Goal: Task Accomplishment & Management: Complete application form

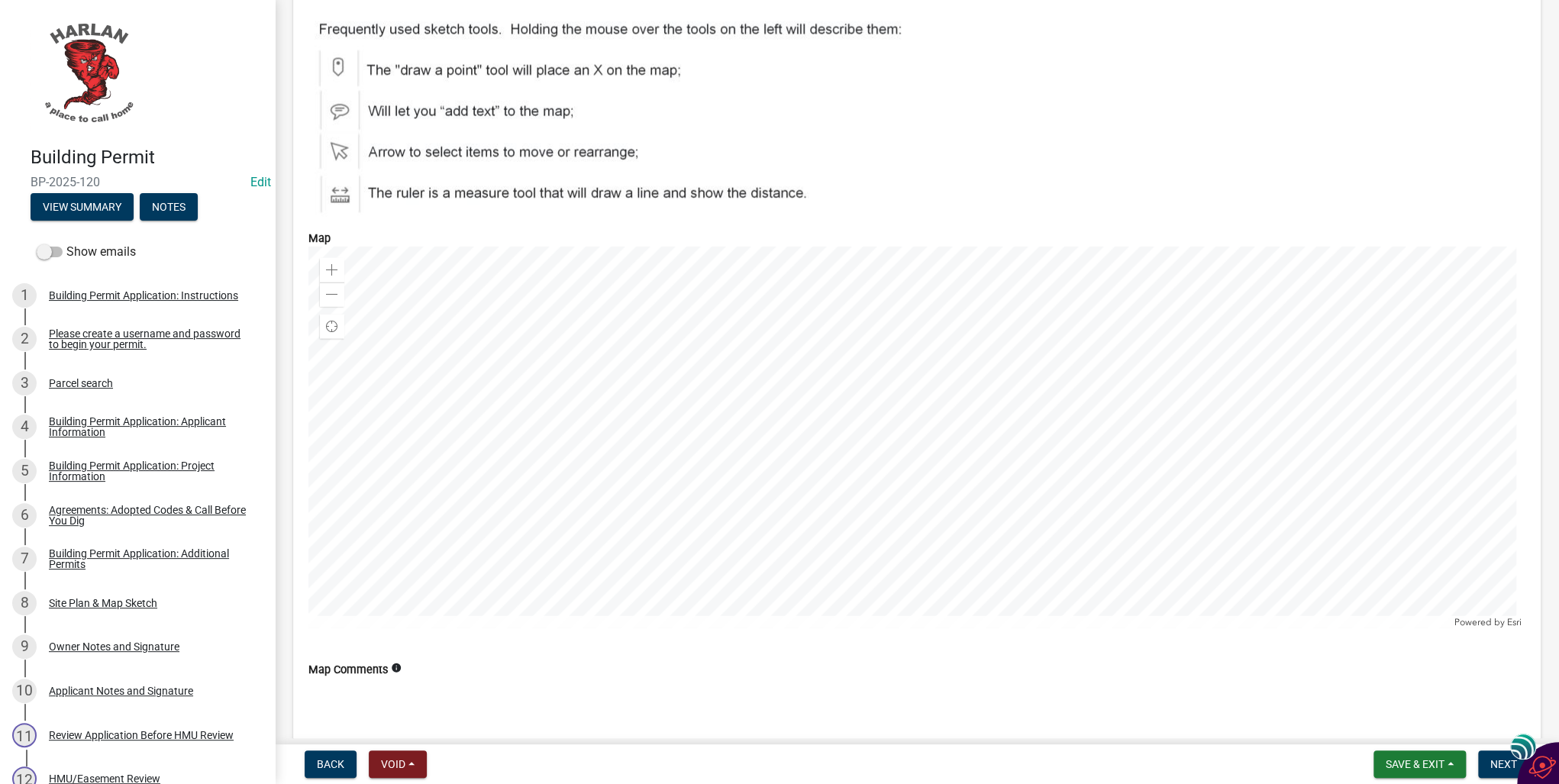
scroll to position [6230, 0]
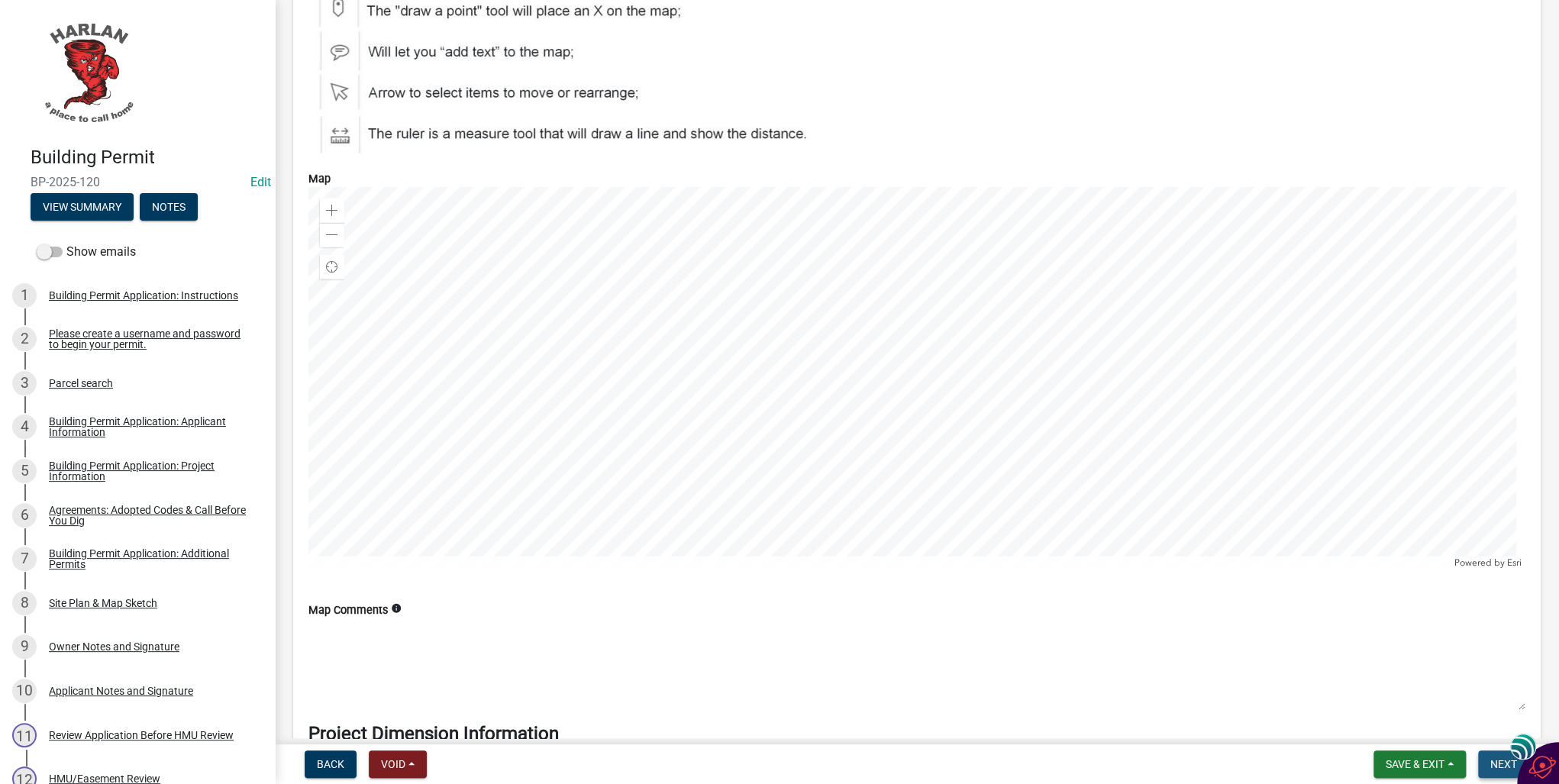
click at [1509, 767] on span "Next" at bounding box center [1503, 764] width 26 height 12
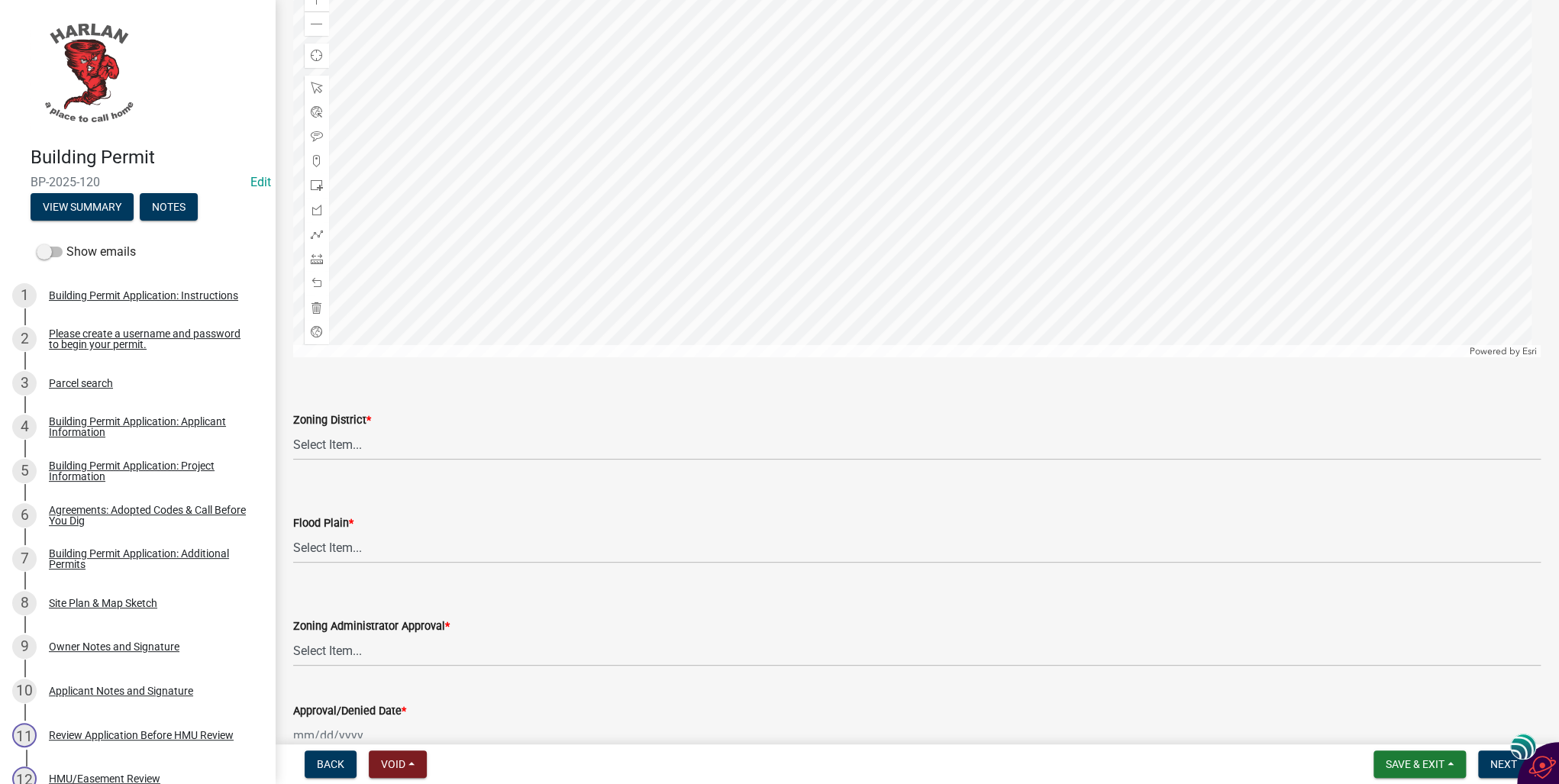
scroll to position [794, 0]
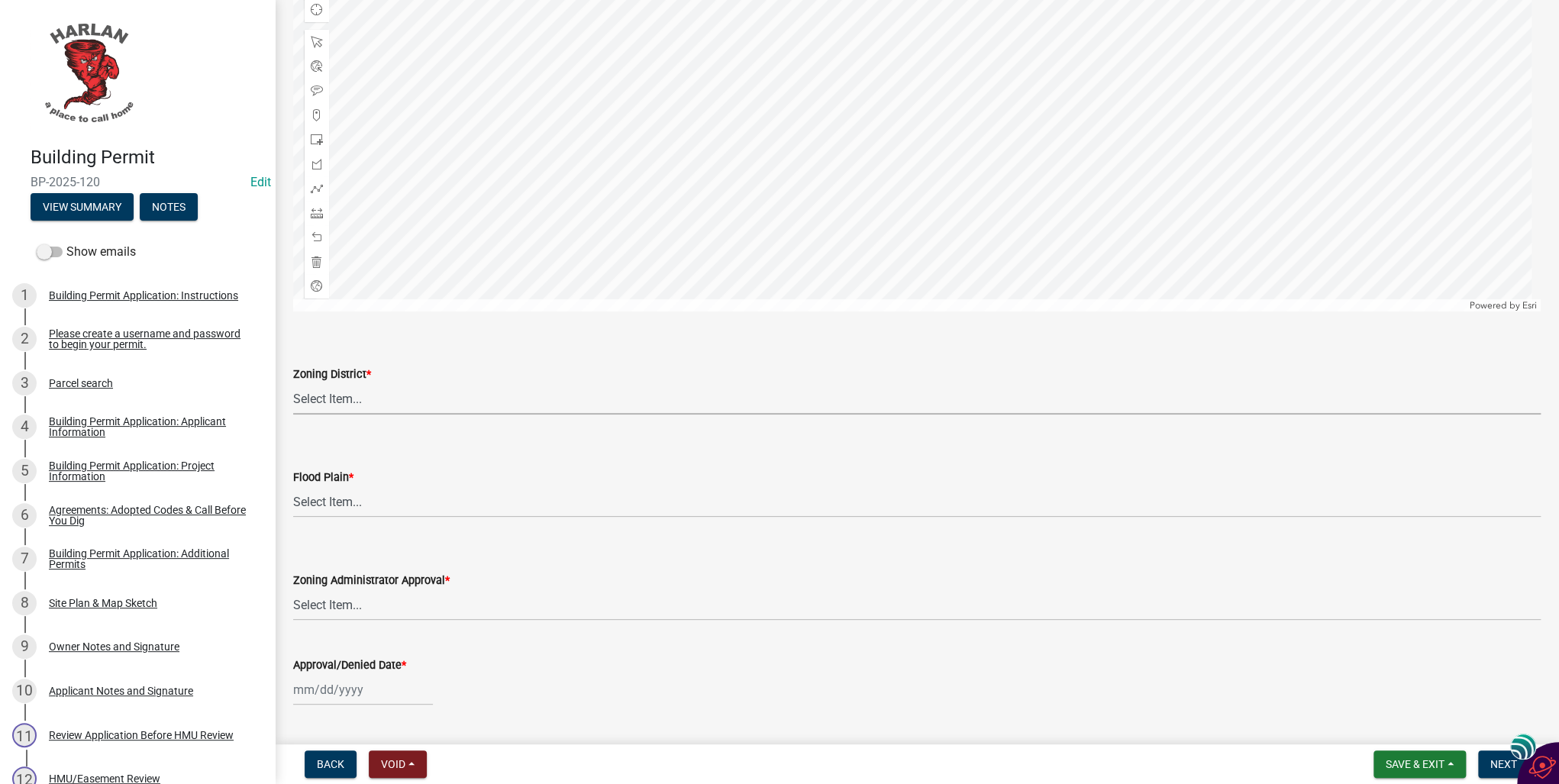
click at [349, 404] on select "Select Item... A-1 Agricultural B-1 Retail Business B-2 General Business B-3 Hi…" at bounding box center [916, 399] width 1248 height 31
click at [293, 383] on select "Select Item... A-1 Agricultural B-1 Retail Business B-2 General Business B-3 Hi…" at bounding box center [916, 399] width 1248 height 31
select select "a23ed524-6161-4e6e-ae10-aeffccd21043"
click at [306, 497] on select "Select Item... No Yes 100 Year Yes 500 Year" at bounding box center [916, 502] width 1248 height 31
click at [293, 486] on select "Select Item... No Yes 100 Year Yes 500 Year" at bounding box center [916, 502] width 1248 height 31
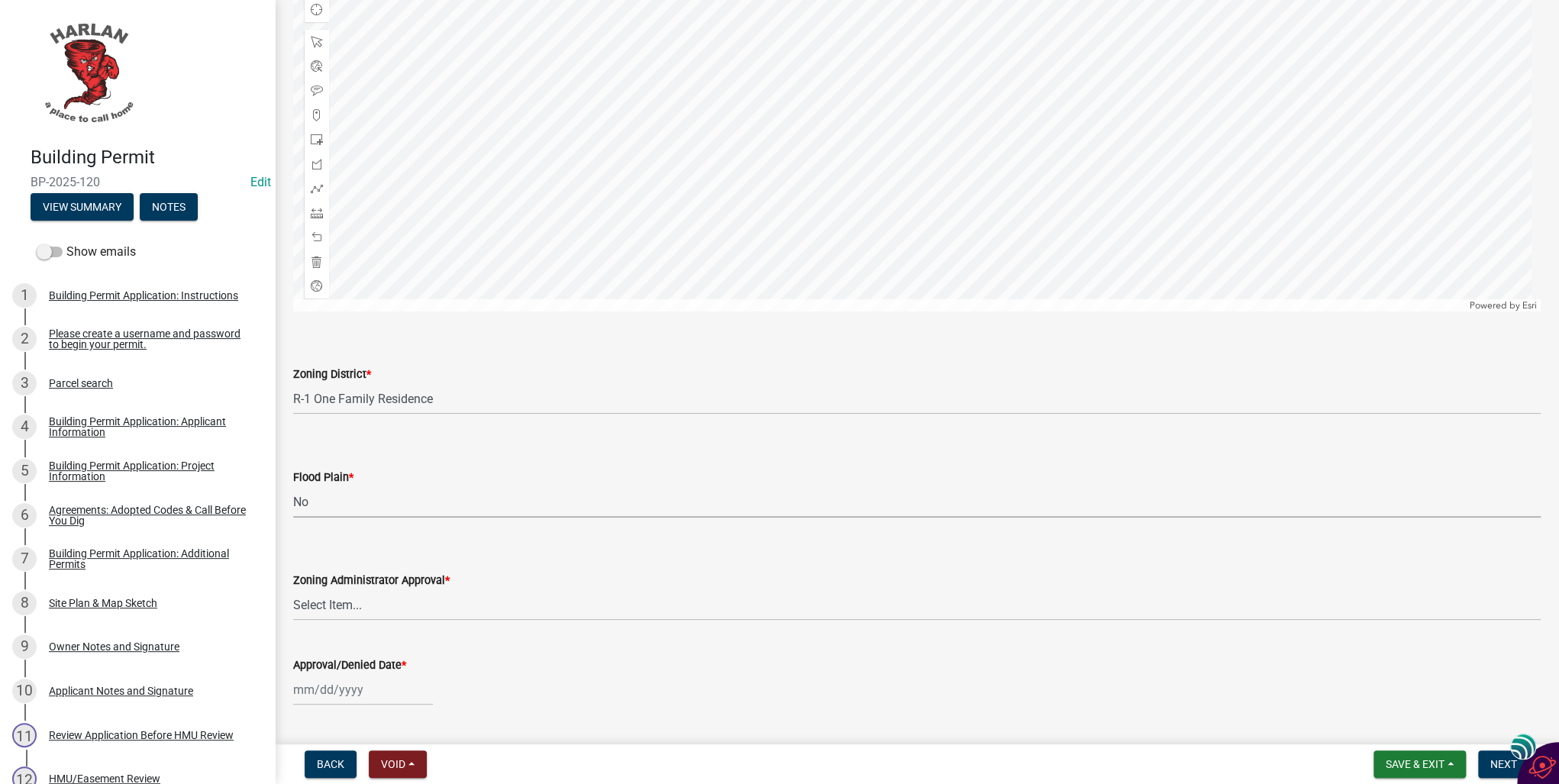
select select "50d3382b-18dd-4311-9a34-98b71270ef49"
click at [330, 605] on select "Select Item... Approved Denied Pending Board of Adjustment Approval" at bounding box center [916, 605] width 1248 height 31
click at [293, 590] on select "Select Item... Approved Denied Pending Board of Adjustment Approval" at bounding box center [916, 605] width 1248 height 31
select select "3a3761ad-bb9f-4947-9688-d1705314667d"
select select "10"
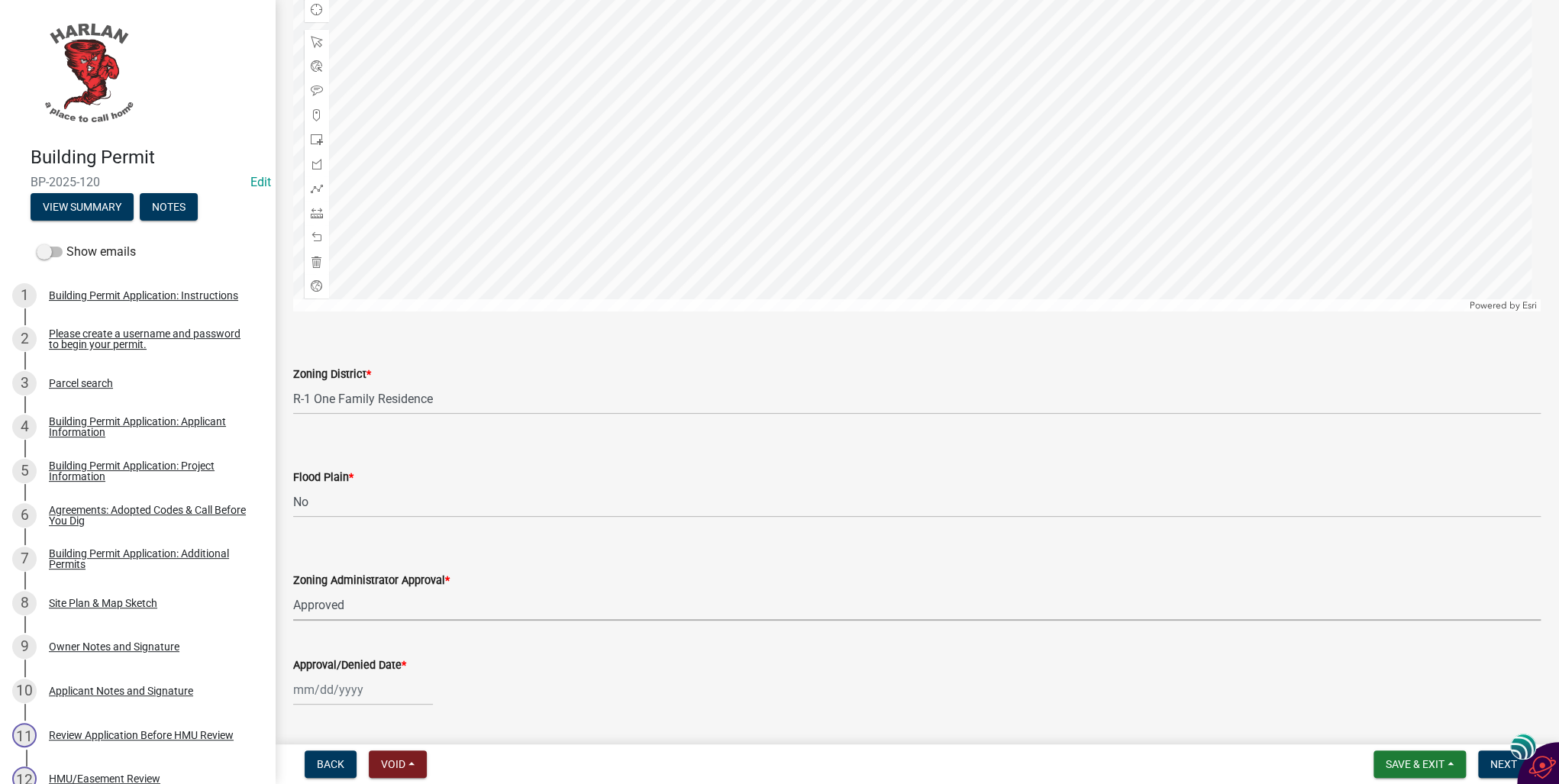
select select "2025"
click at [318, 686] on div "[PERSON_NAME] Feb Mar Apr [PERSON_NAME][DATE] Oct Nov [DATE] 1526 1527 1528 152…" at bounding box center [362, 690] width 140 height 31
click at [354, 580] on div "15" at bounding box center [357, 584] width 25 height 25
type input "[DATE]"
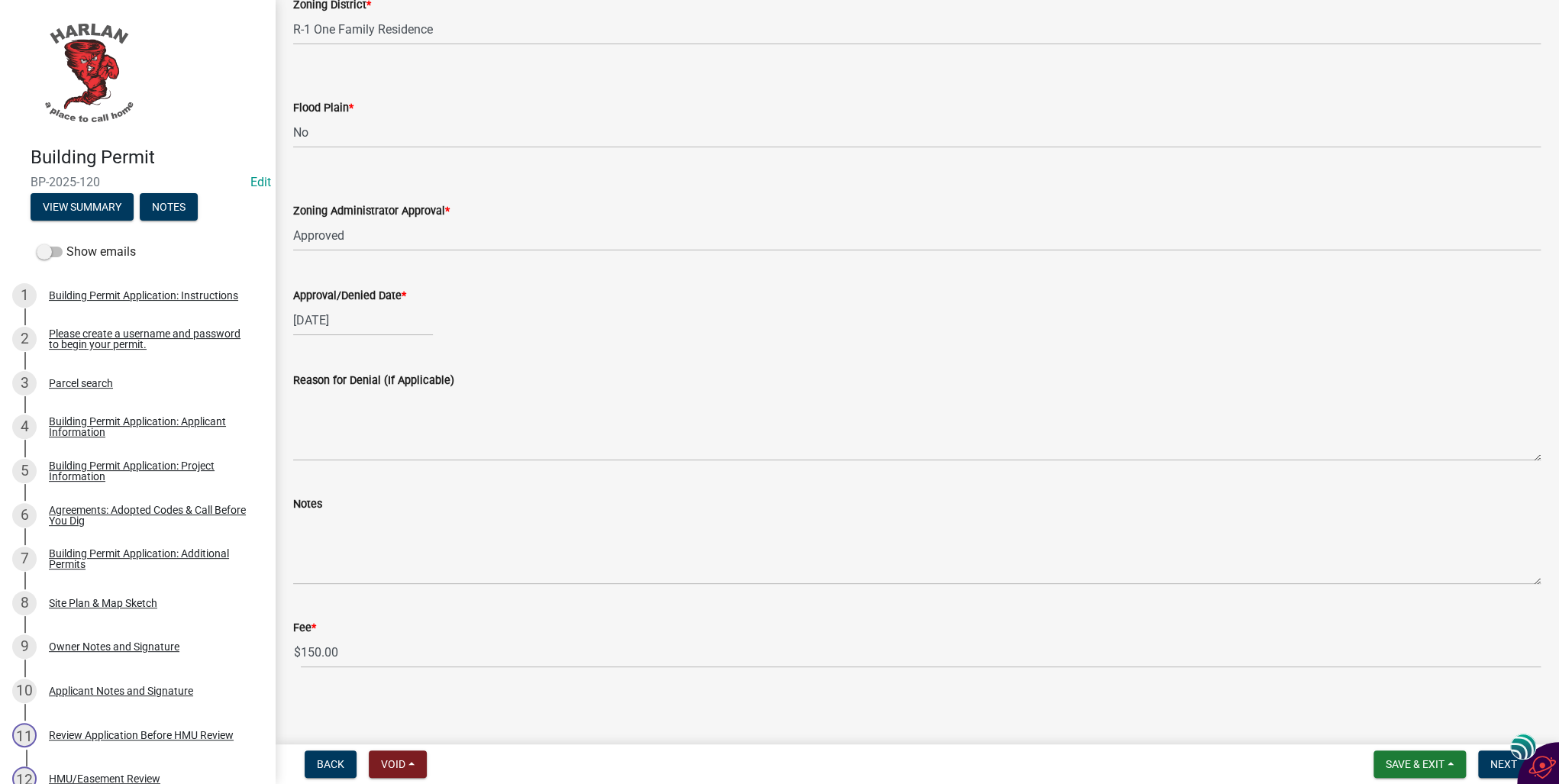
scroll to position [1165, 0]
click at [1491, 768] on span "Next" at bounding box center [1503, 764] width 26 height 12
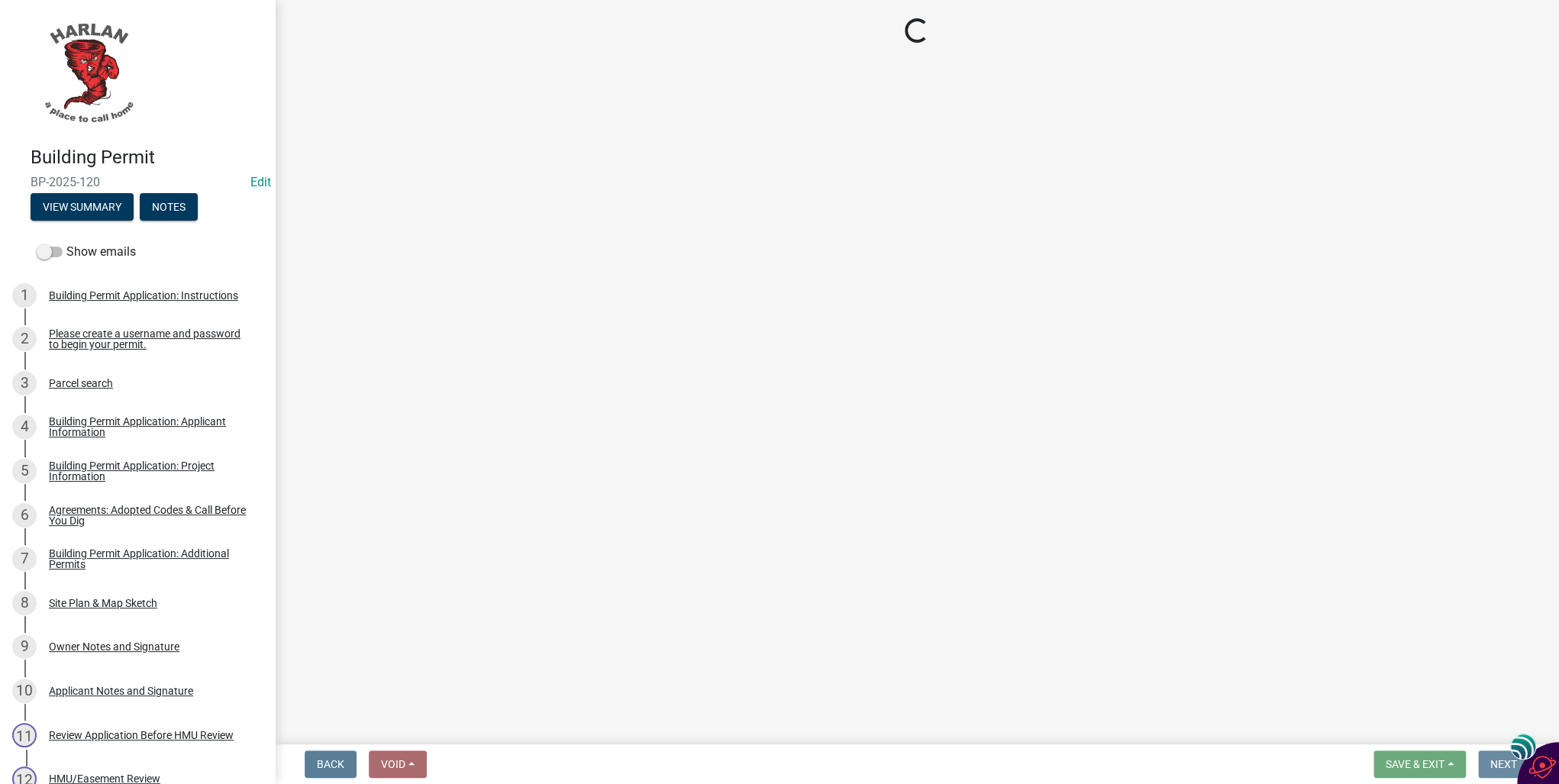
scroll to position [0, 0]
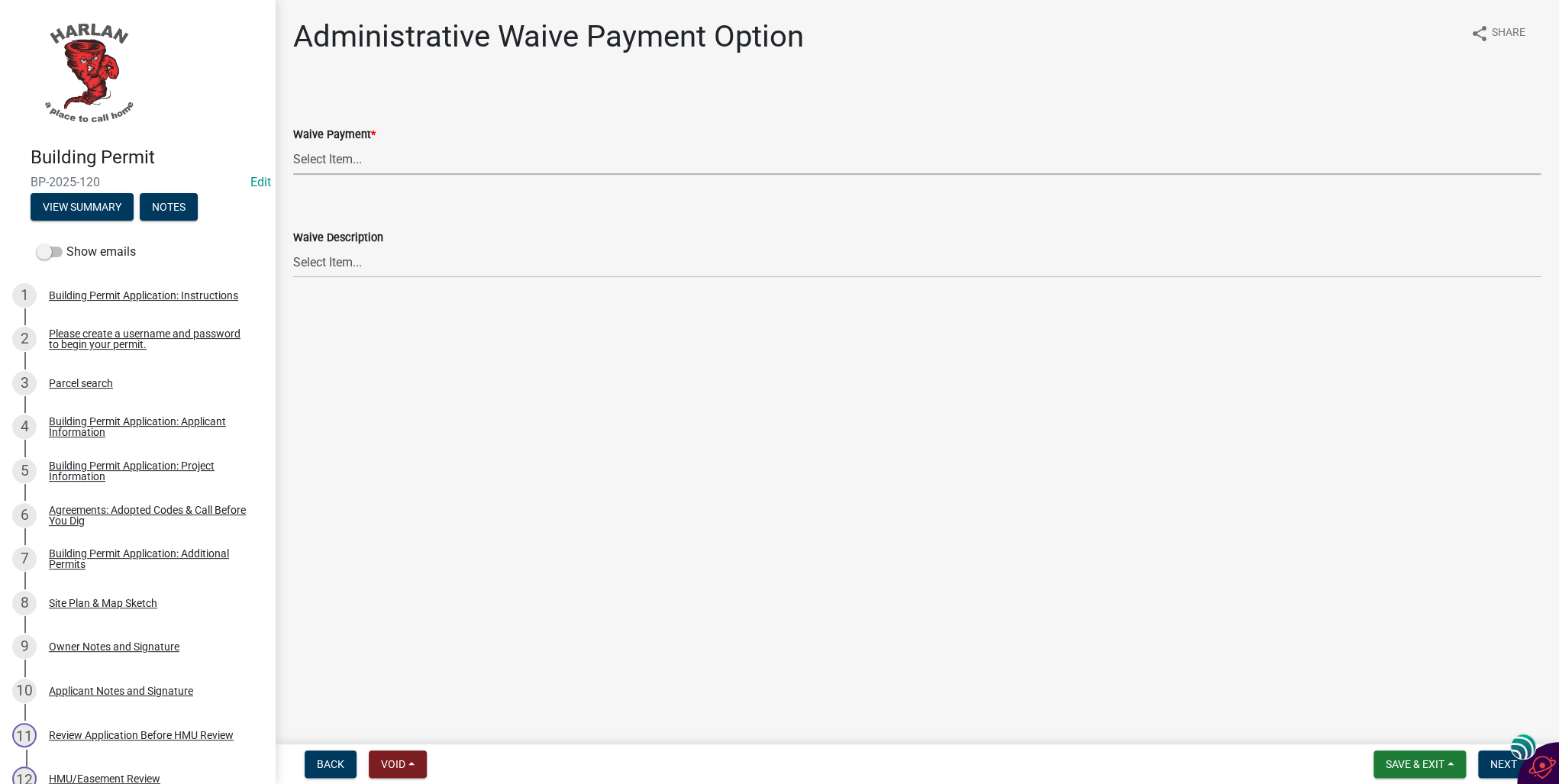
click at [310, 162] on select "Select Item... Yes No" at bounding box center [916, 159] width 1248 height 31
click at [293, 143] on select "Select Item... Yes No" at bounding box center [916, 159] width 1248 height 31
select select "7298562d-80e2-4015-9188-174ec1b44f73"
click at [1488, 765] on button "Next" at bounding box center [1504, 764] width 51 height 27
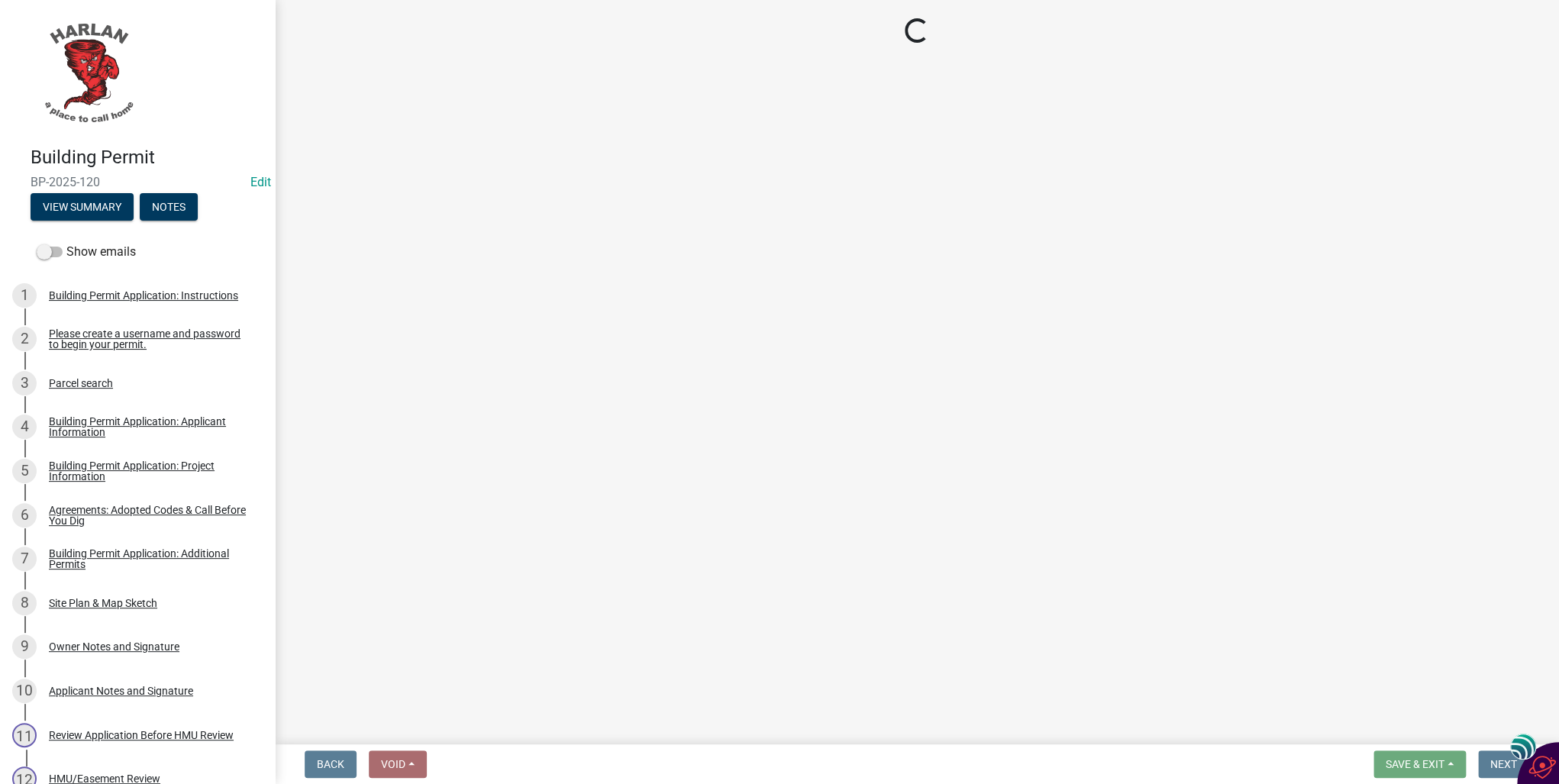
select select "3: 3"
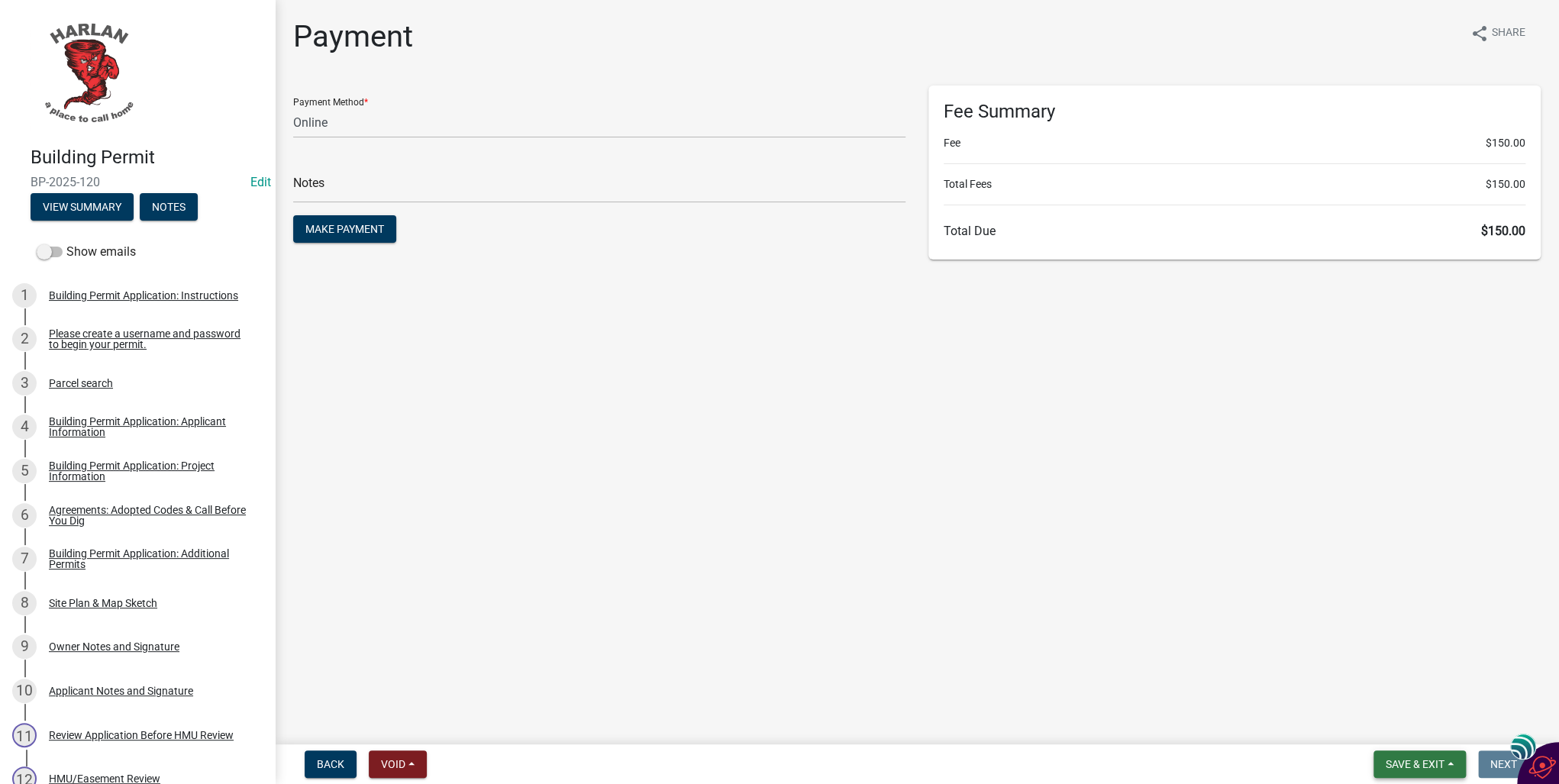
click at [1454, 764] on button "Save & Exit" at bounding box center [1419, 764] width 92 height 27
click at [1380, 734] on button "Save & Exit" at bounding box center [1405, 725] width 122 height 37
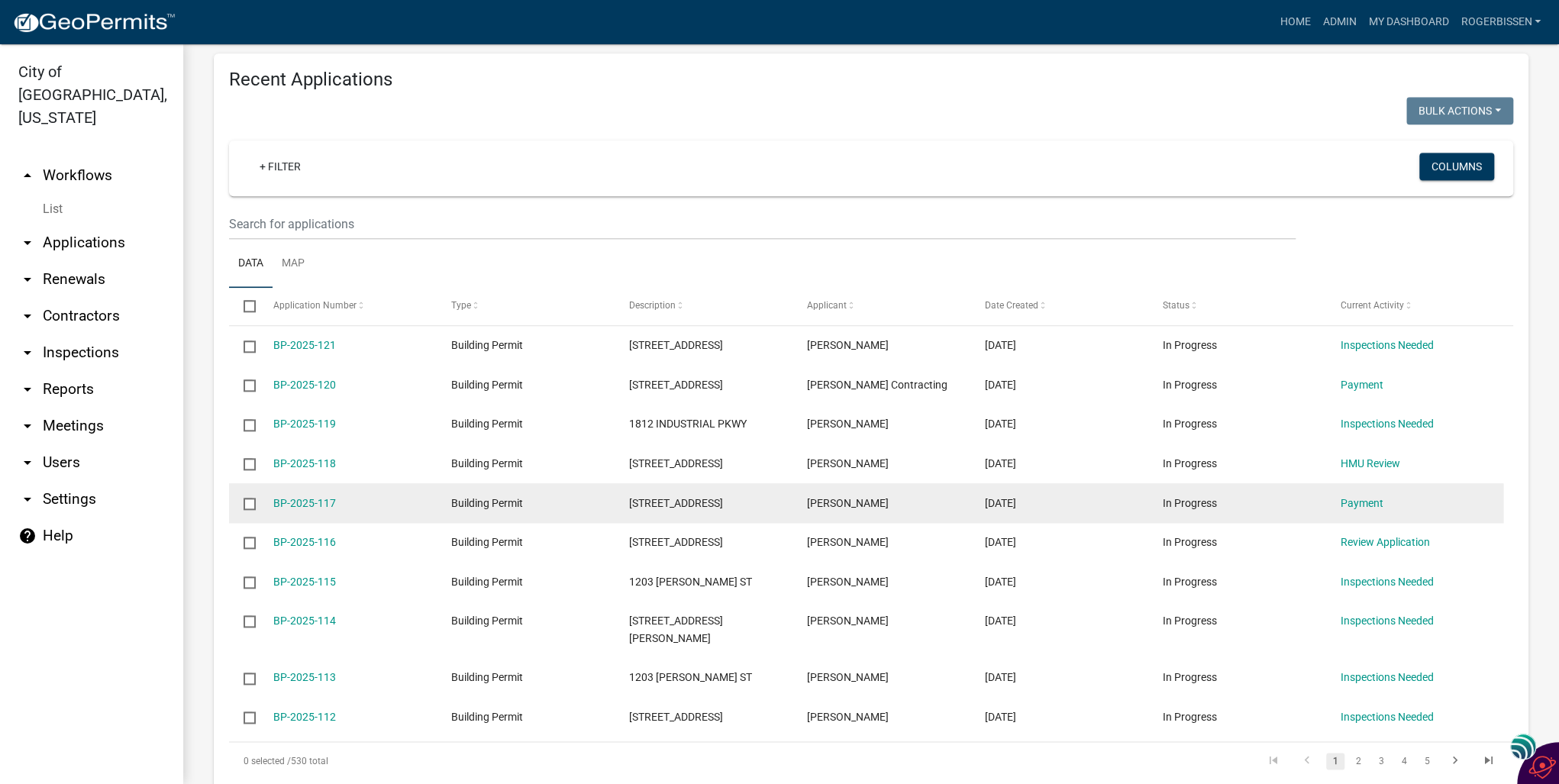
scroll to position [1039, 0]
